Goal: Task Accomplishment & Management: Manage account settings

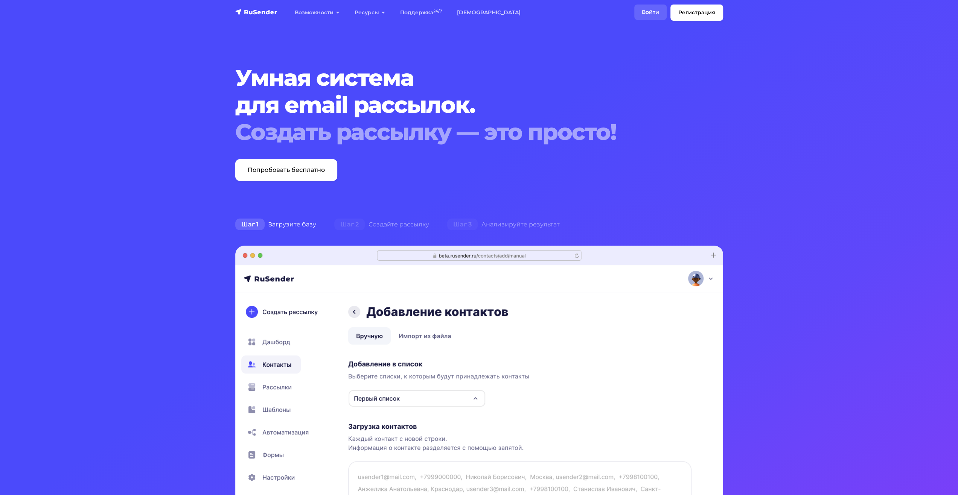
click at [649, 12] on link "Войти" at bounding box center [650, 12] width 32 height 15
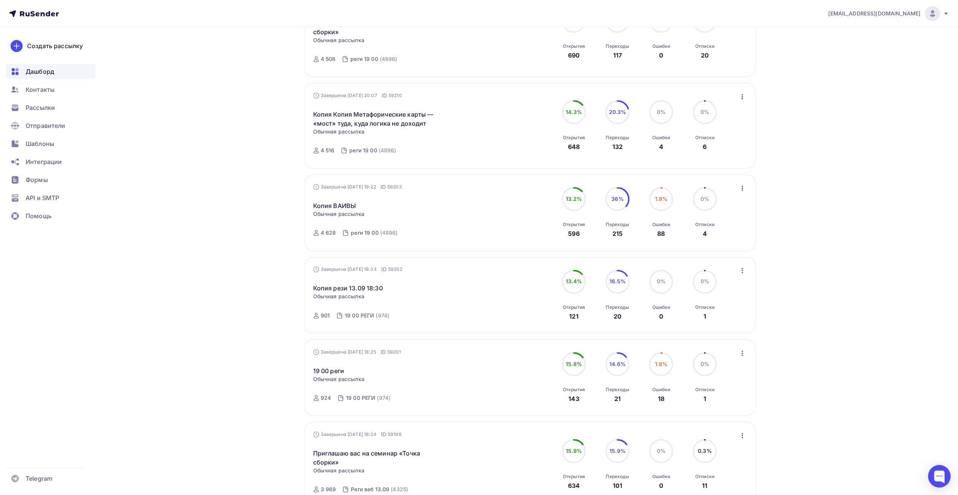
scroll to position [432, 0]
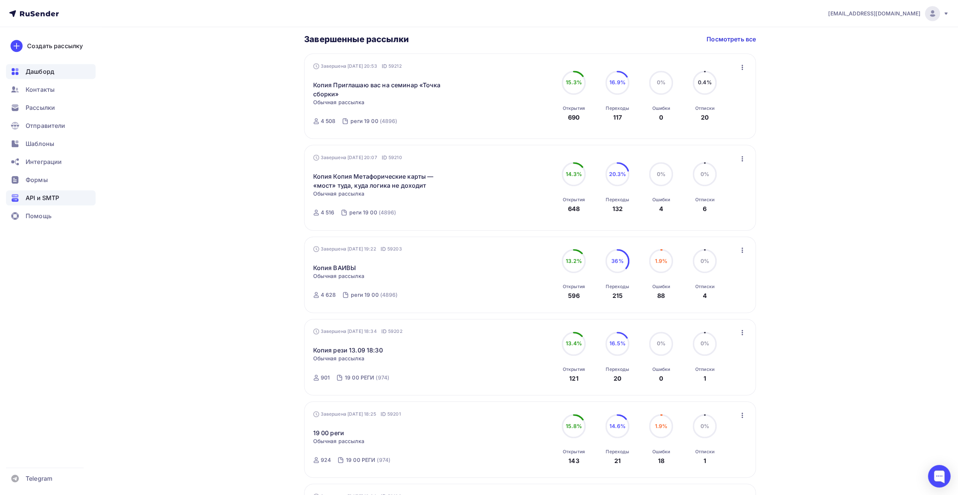
click at [52, 190] on div "API и SMTP" at bounding box center [51, 197] width 90 height 15
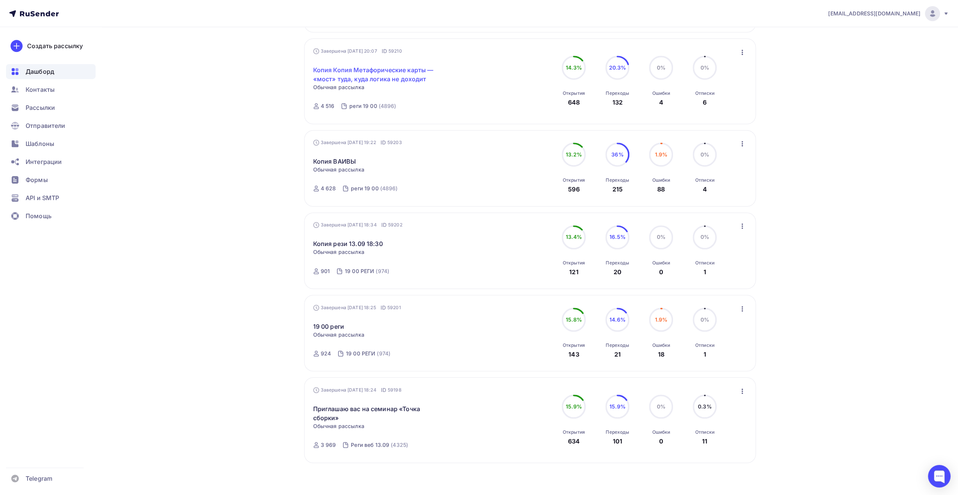
scroll to position [545, 0]
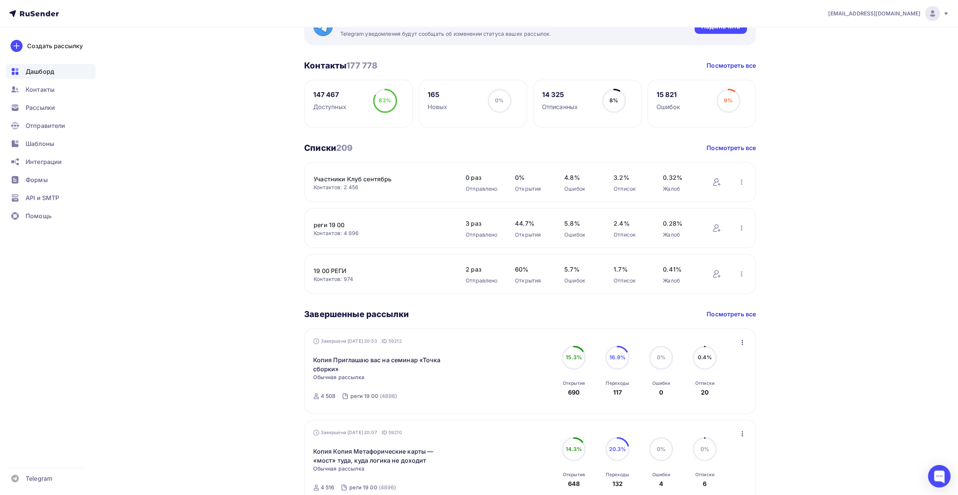
scroll to position [168, 0]
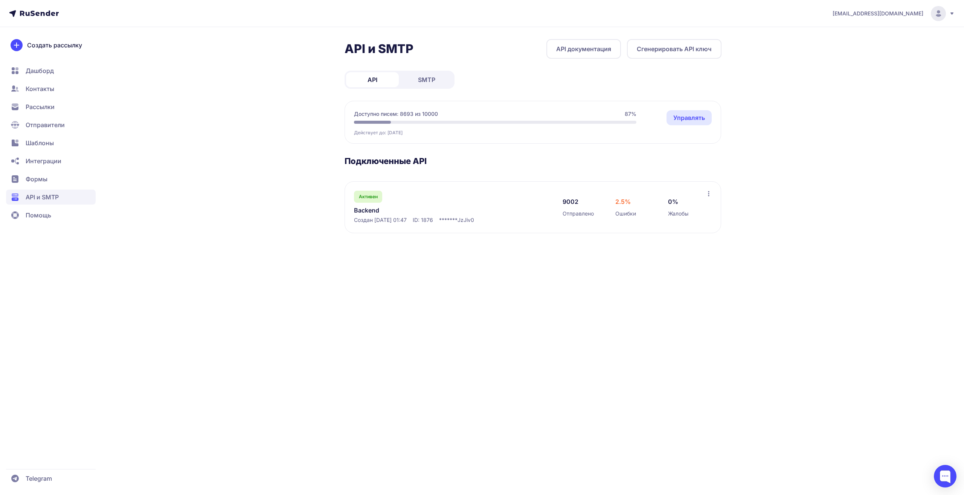
click at [43, 115] on nav "Дашборд Контакты Рассылки Отправители Шаблоны Интеграции Формы API и SMTP Помощь" at bounding box center [51, 143] width 90 height 160
click at [40, 110] on span "Рассылки" at bounding box center [40, 106] width 29 height 9
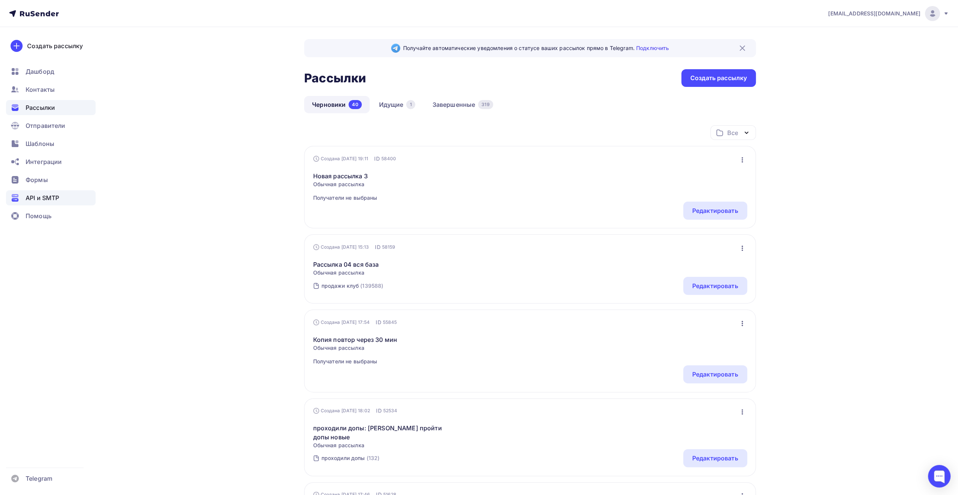
click at [55, 190] on div "API и SMTP" at bounding box center [51, 197] width 90 height 15
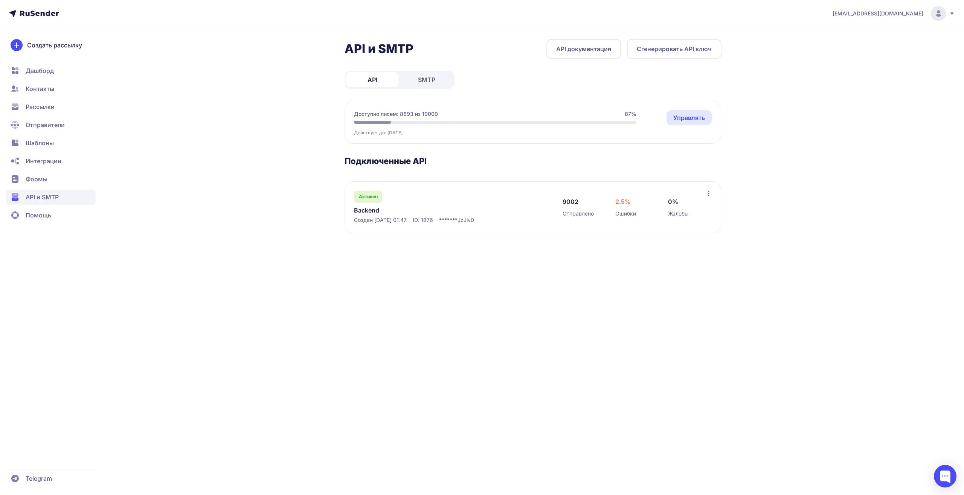
click at [716, 190] on div "Активен Backend Создан 01.03.2025, 01:47 ID: 1876 ******* JzJiv0 9002 Отправлен…" at bounding box center [532, 207] width 376 height 52
click at [712, 193] on div "Активен Backend Создан 01.03.2025, 01:47 ID: 1876 ******* JzJiv0 9002 Отправлен…" at bounding box center [532, 207] width 376 height 52
click at [374, 209] on link "Backend" at bounding box center [431, 210] width 154 height 9
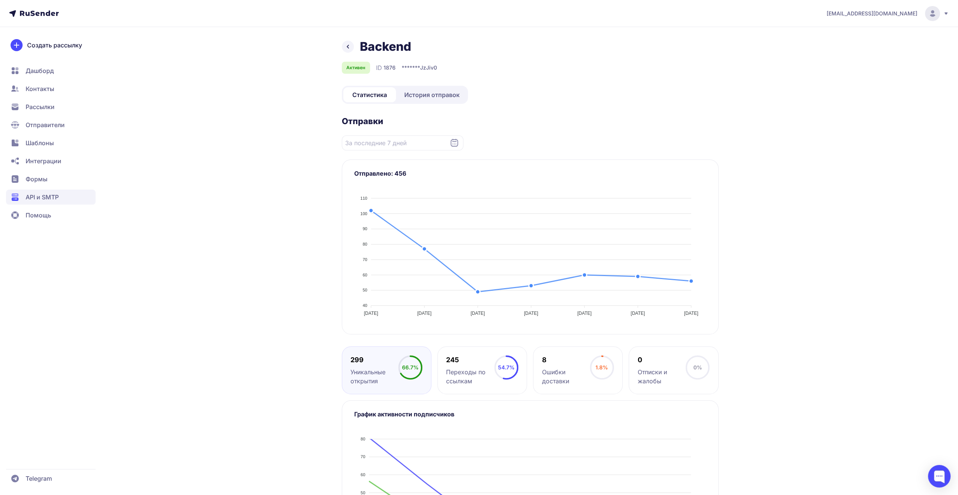
click at [428, 97] on span "История отправок" at bounding box center [431, 94] width 55 height 9
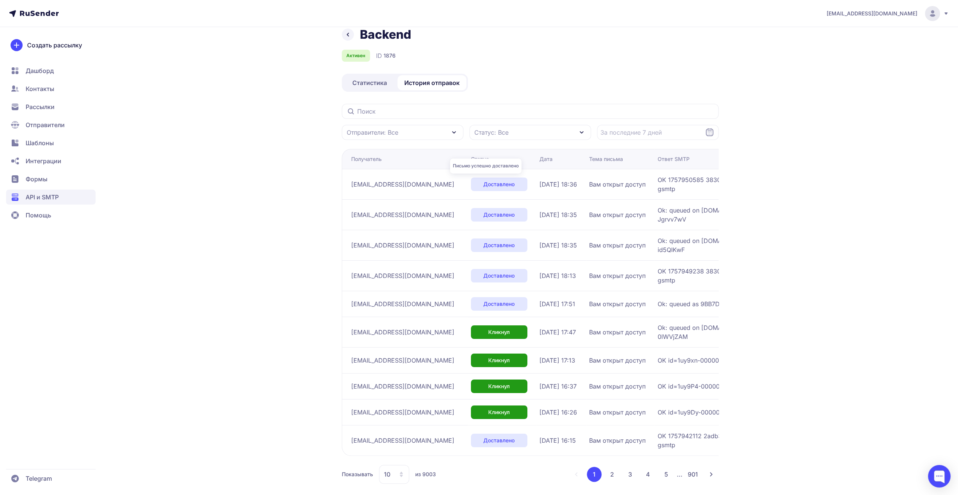
scroll to position [17, 0]
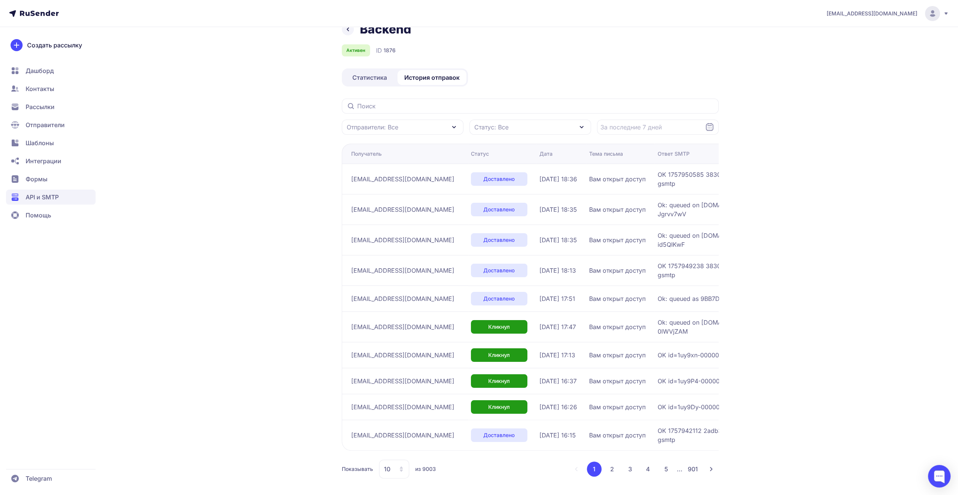
click at [413, 335] on td "sem1979semen@yandex.ru" at bounding box center [405, 327] width 126 height 30
click at [42, 73] on span "Дашборд" at bounding box center [40, 70] width 28 height 9
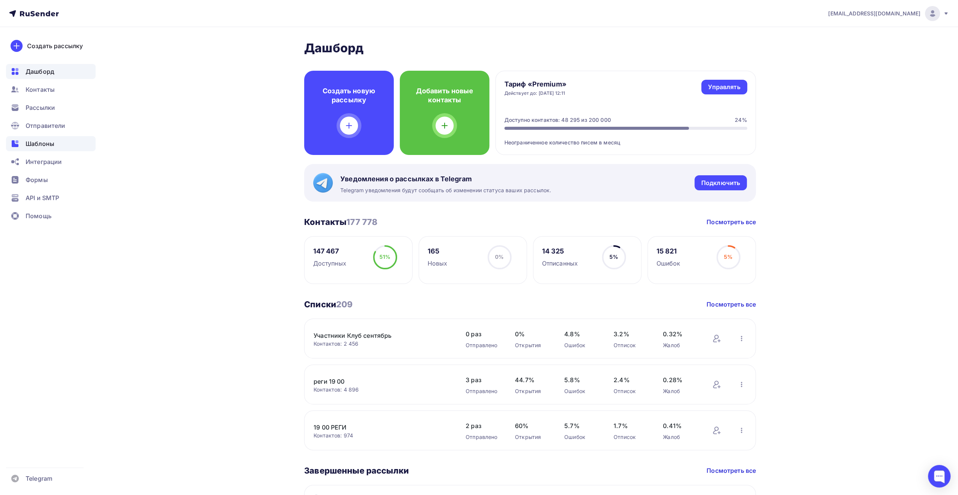
click at [52, 145] on span "Шаблоны" at bounding box center [40, 143] width 29 height 9
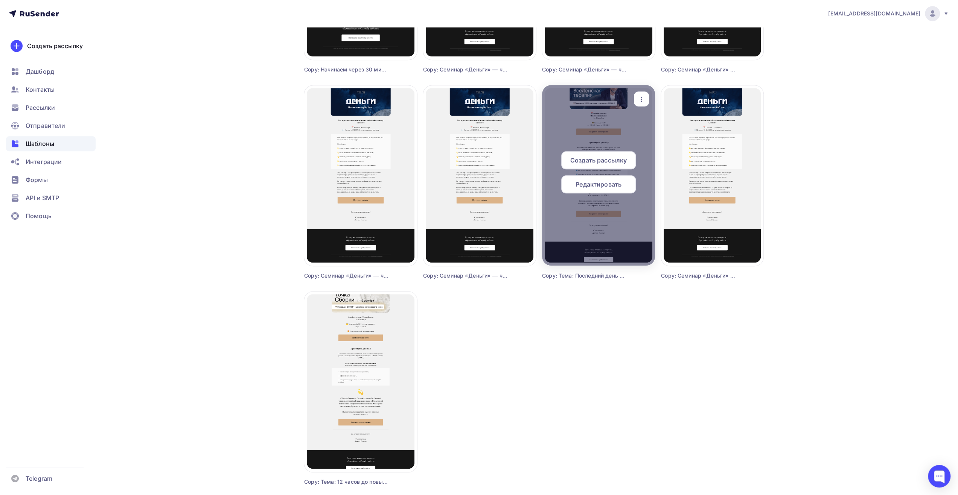
scroll to position [498, 0]
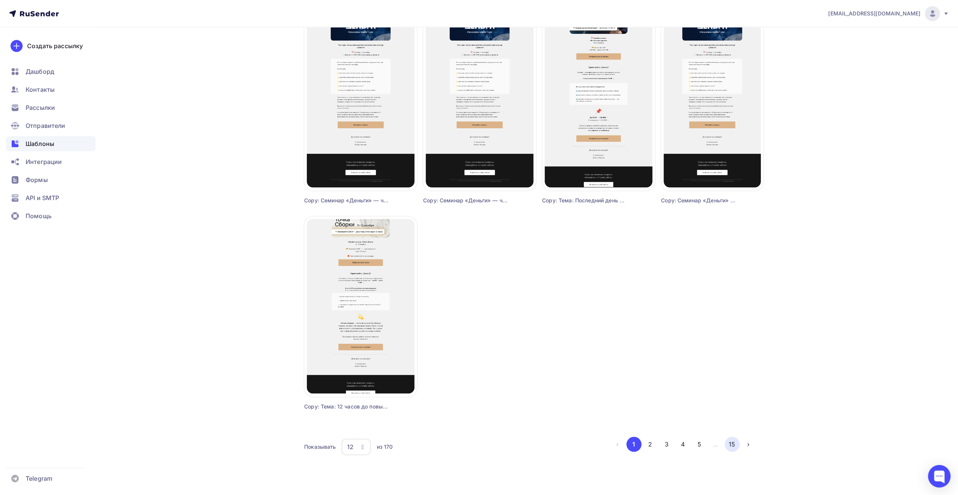
click at [732, 445] on button "15" at bounding box center [732, 444] width 15 height 15
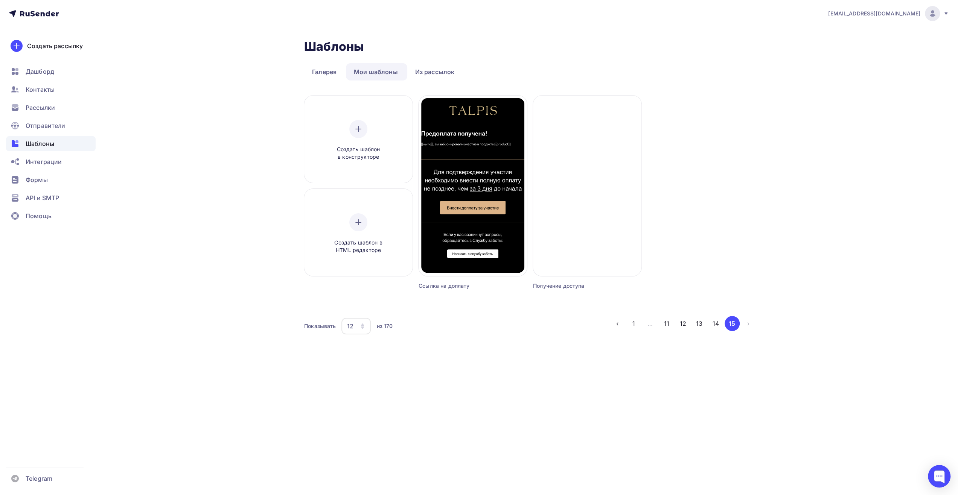
scroll to position [0, 0]
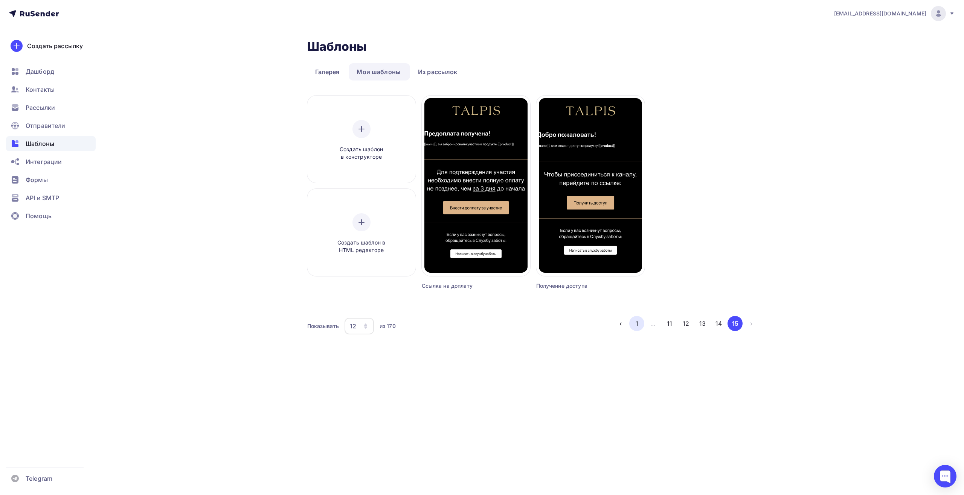
click at [639, 321] on button "1" at bounding box center [636, 323] width 15 height 15
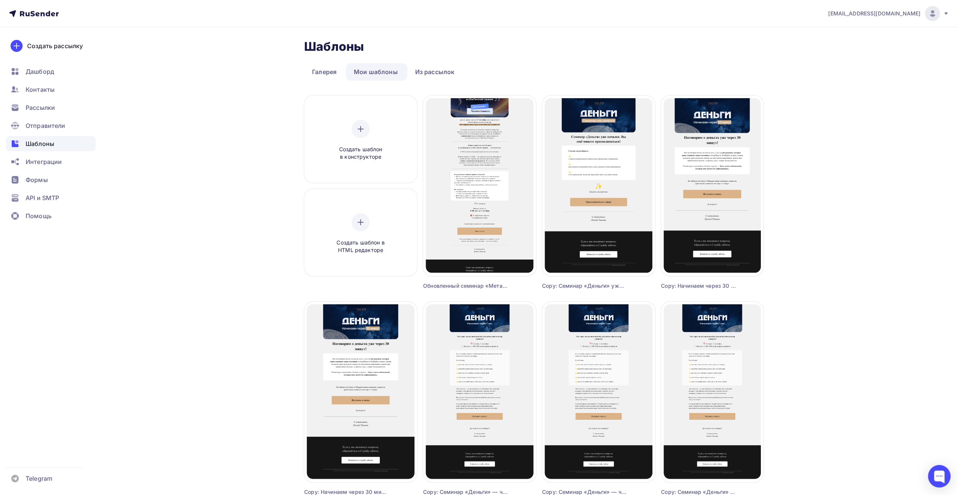
scroll to position [151, 0]
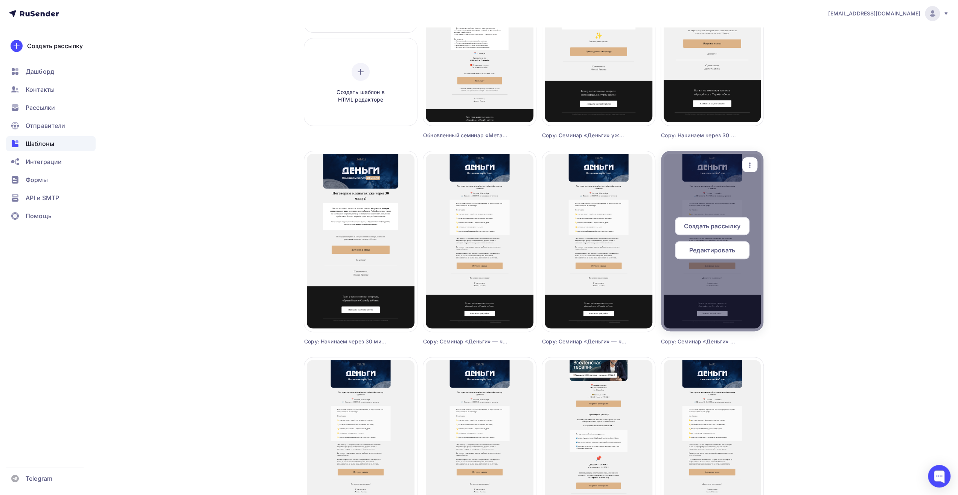
click at [723, 256] on div "Редактировать" at bounding box center [712, 250] width 75 height 18
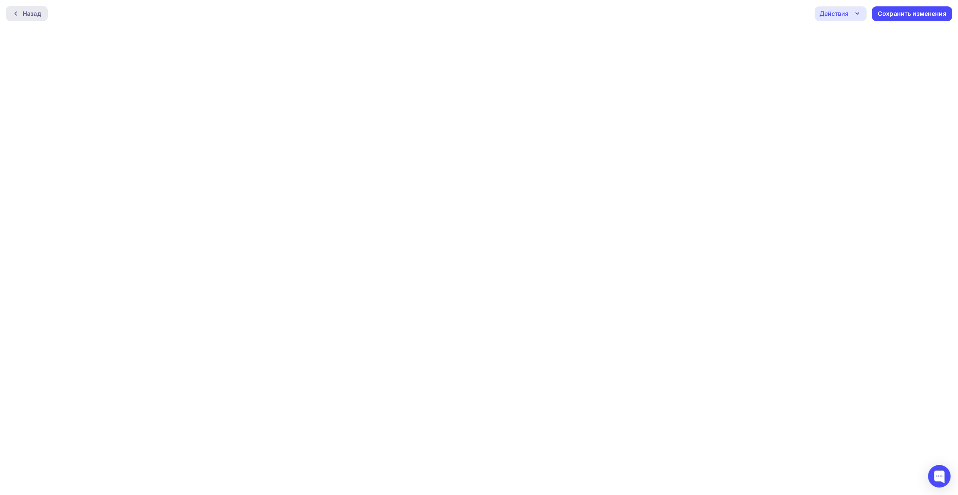
click at [34, 11] on div "Назад" at bounding box center [32, 13] width 18 height 9
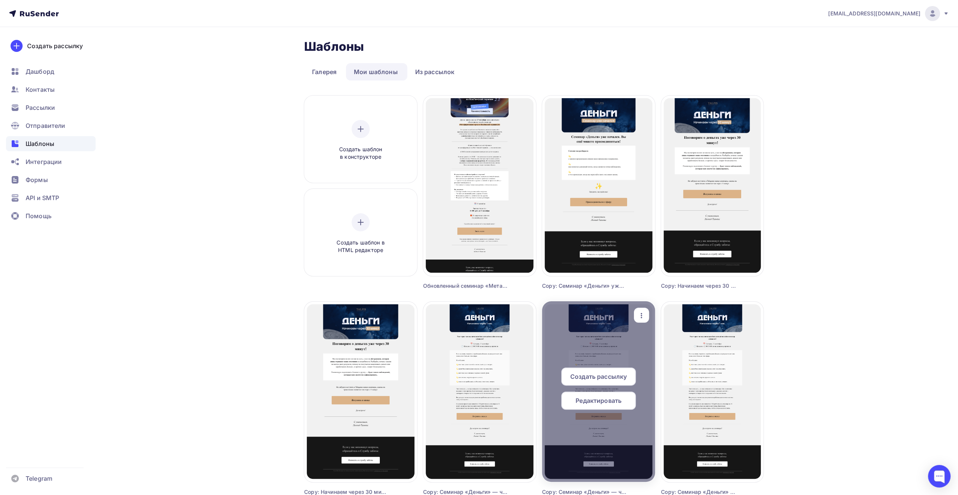
click at [615, 405] on span "Редактировать" at bounding box center [598, 400] width 46 height 9
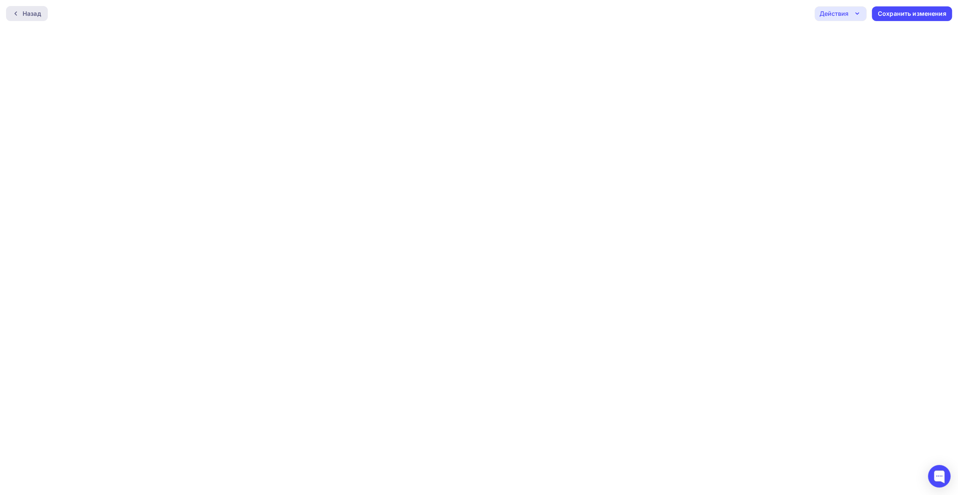
click at [23, 7] on div "Назад" at bounding box center [27, 13] width 42 height 15
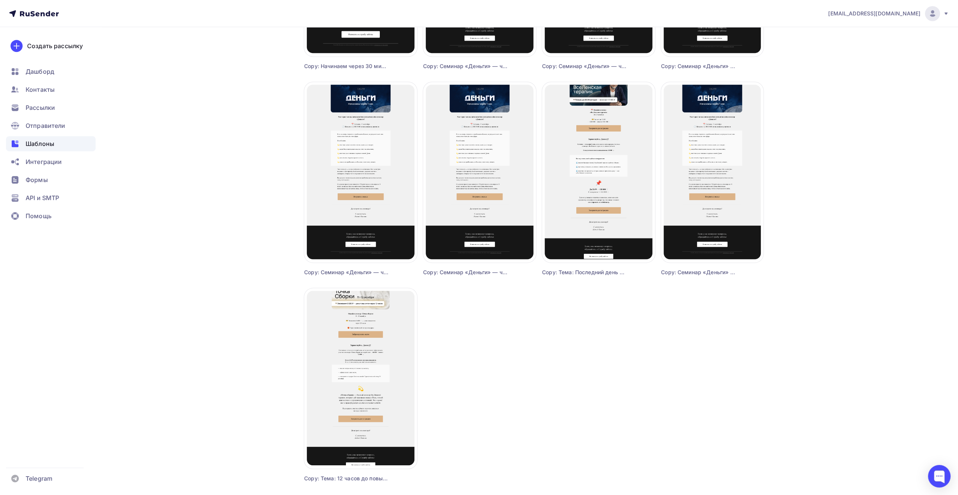
scroll to position [498, 0]
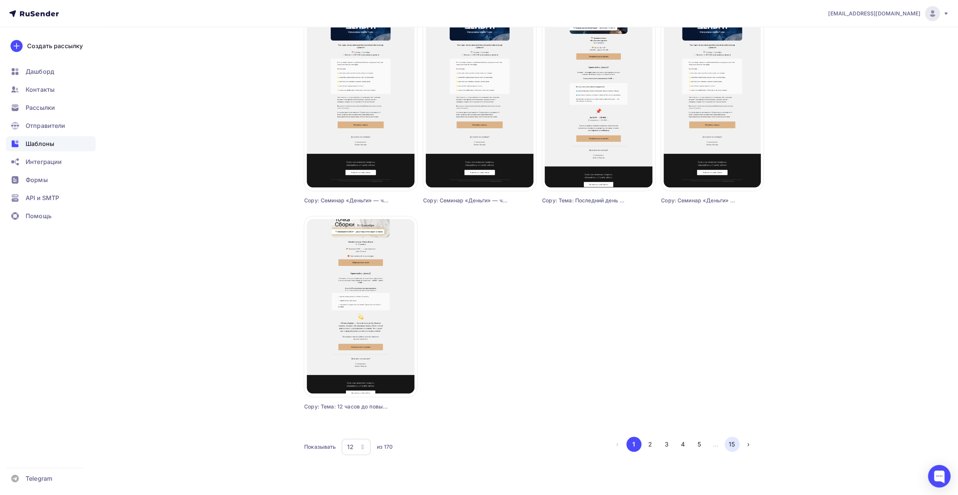
click at [732, 448] on button "15" at bounding box center [732, 444] width 15 height 15
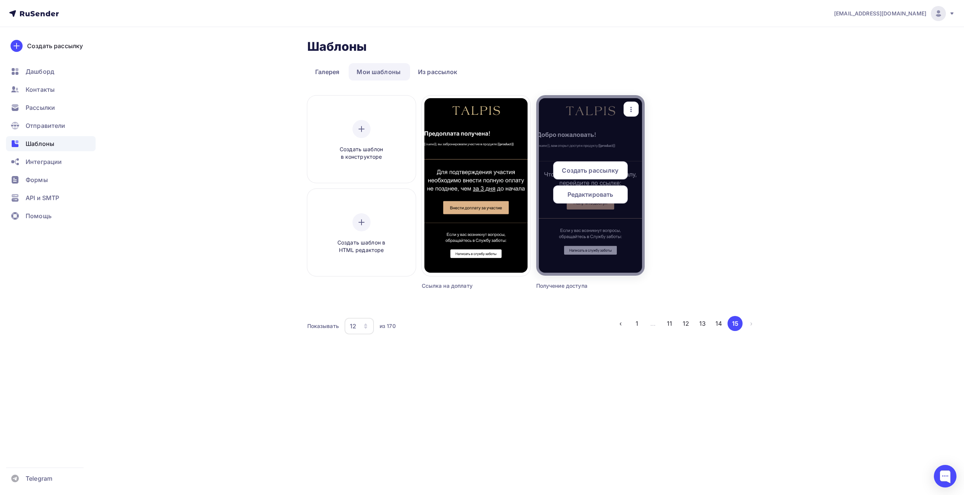
click at [582, 142] on div at bounding box center [590, 185] width 108 height 181
click at [594, 196] on span "Редактировать" at bounding box center [590, 194] width 46 height 9
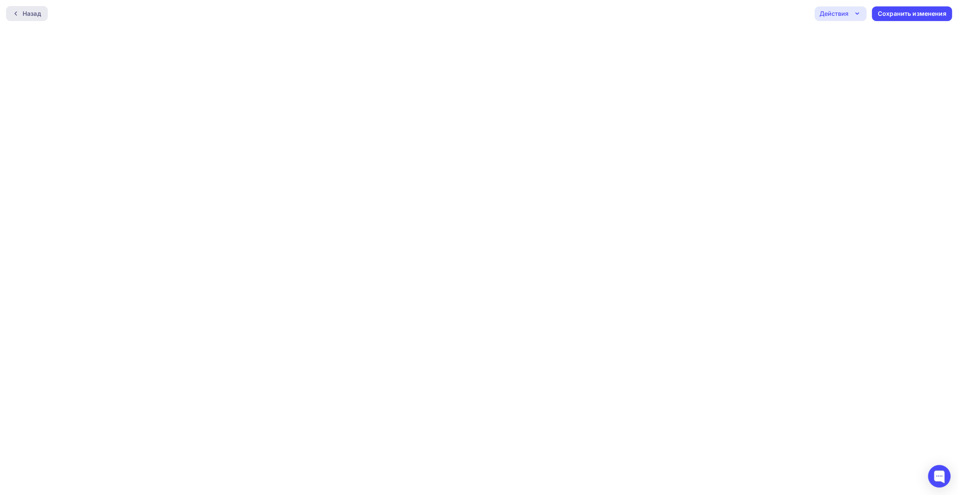
click at [33, 8] on div "Назад" at bounding box center [27, 13] width 42 height 15
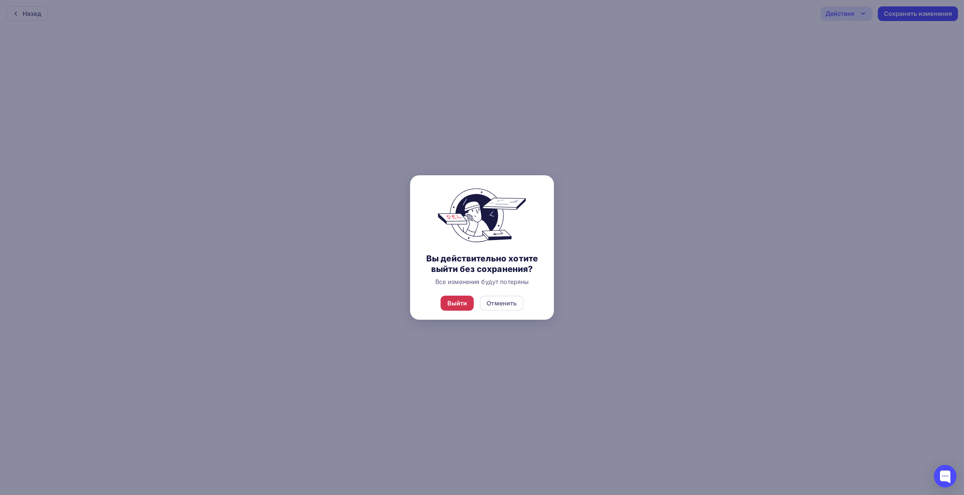
click at [452, 303] on div "Выйти" at bounding box center [457, 303] width 20 height 9
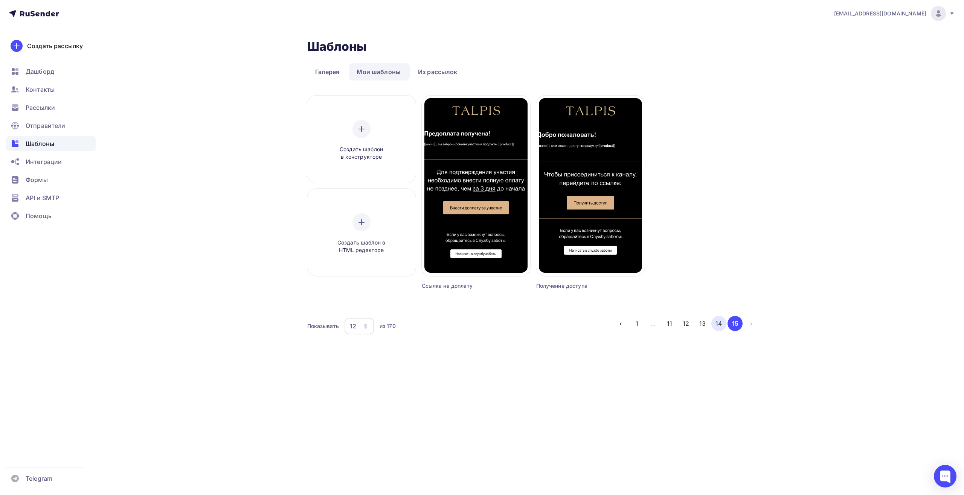
click at [724, 326] on button "14" at bounding box center [718, 323] width 15 height 15
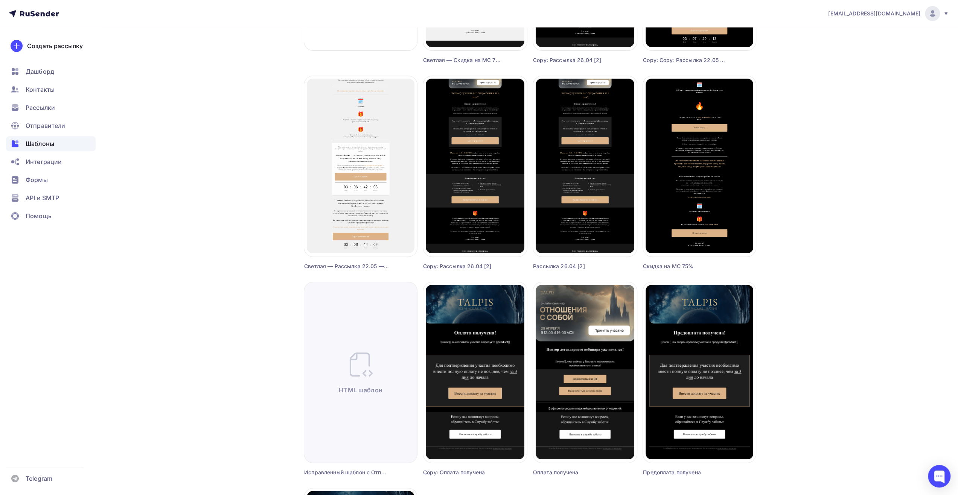
scroll to position [414, 0]
